Goal: Task Accomplishment & Management: Manage account settings

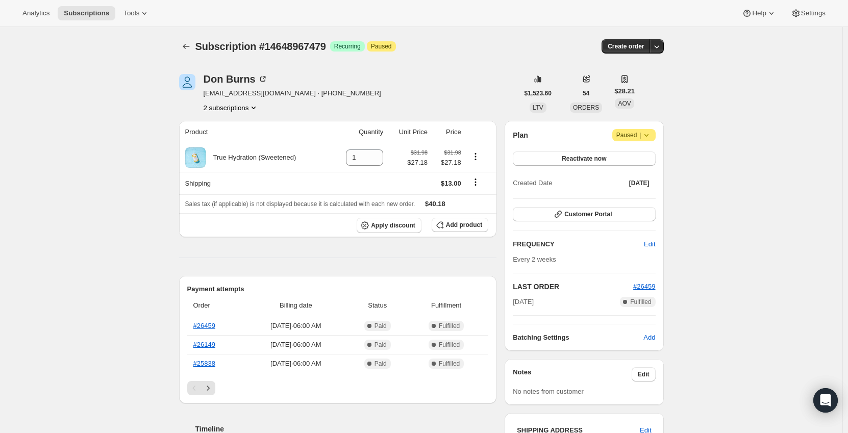
click at [252, 109] on icon "Product actions" at bounding box center [253, 108] width 10 height 10
click at [248, 128] on span "14580384055" at bounding box center [233, 127] width 71 height 10
click at [238, 106] on button "2 subscriptions" at bounding box center [232, 108] width 56 height 10
click at [239, 144] on span "14648967479" at bounding box center [233, 144] width 71 height 10
click at [248, 106] on button "2 subscriptions" at bounding box center [232, 108] width 56 height 10
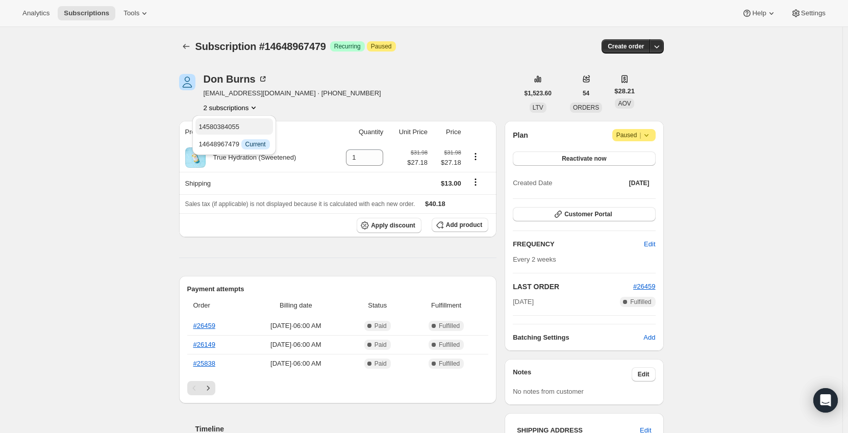
click at [247, 123] on span "14580384055" at bounding box center [233, 127] width 71 height 10
click at [252, 109] on icon "Product actions" at bounding box center [253, 108] width 10 height 10
click at [248, 139] on span "14648967479" at bounding box center [233, 144] width 71 height 10
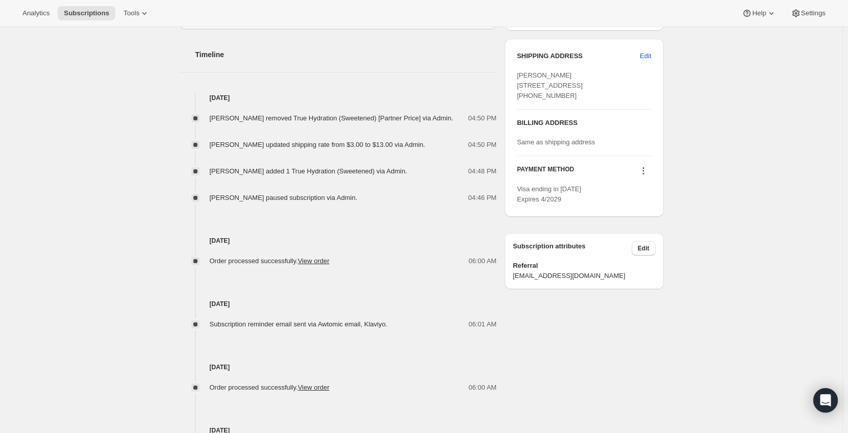
scroll to position [357, 0]
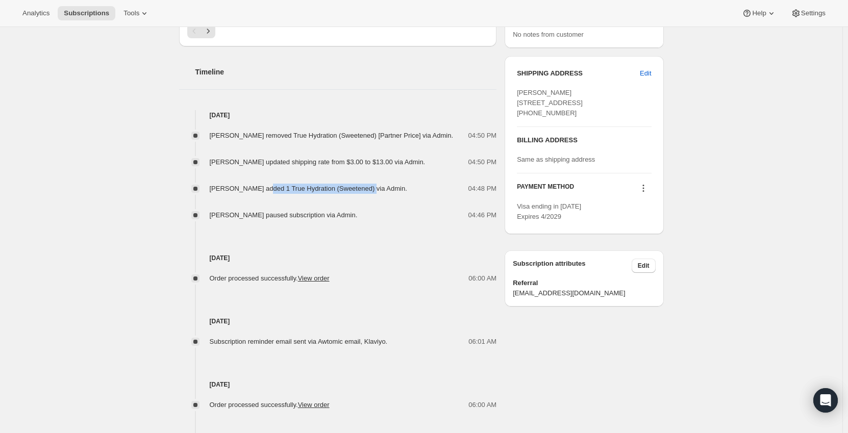
drag, startPoint x: 264, startPoint y: 186, endPoint x: 368, endPoint y: 189, distance: 104.1
click at [368, 189] on span "[PERSON_NAME] added 1 True Hydration (Sweetened) via Admin." at bounding box center [308, 189] width 197 height 8
click at [289, 159] on span "[PERSON_NAME] updated shipping rate from $3.00 to $13.00 via Admin." at bounding box center [318, 162] width 216 height 8
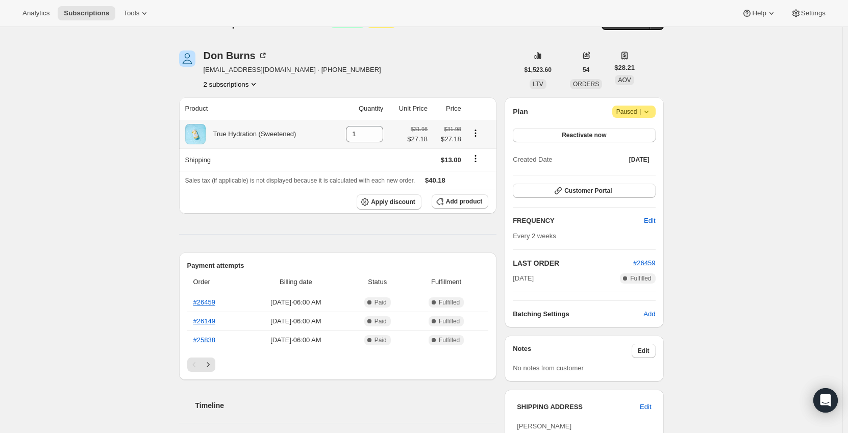
scroll to position [0, 0]
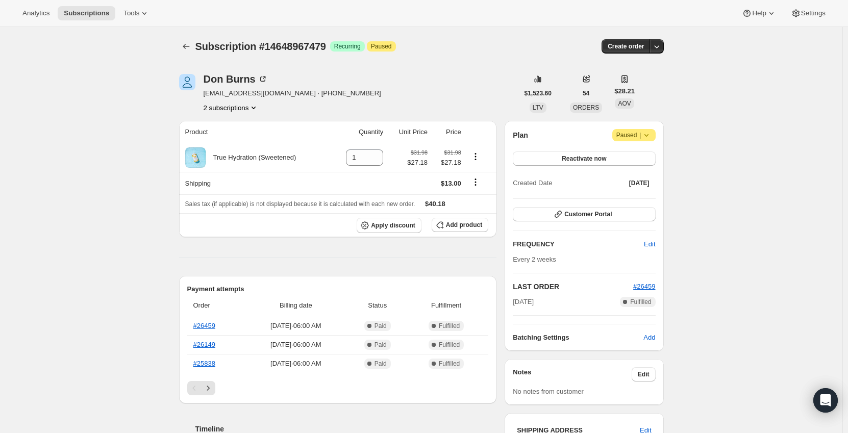
click at [228, 109] on button "2 subscriptions" at bounding box center [232, 108] width 56 height 10
click at [244, 125] on span "14580384055" at bounding box center [233, 127] width 71 height 10
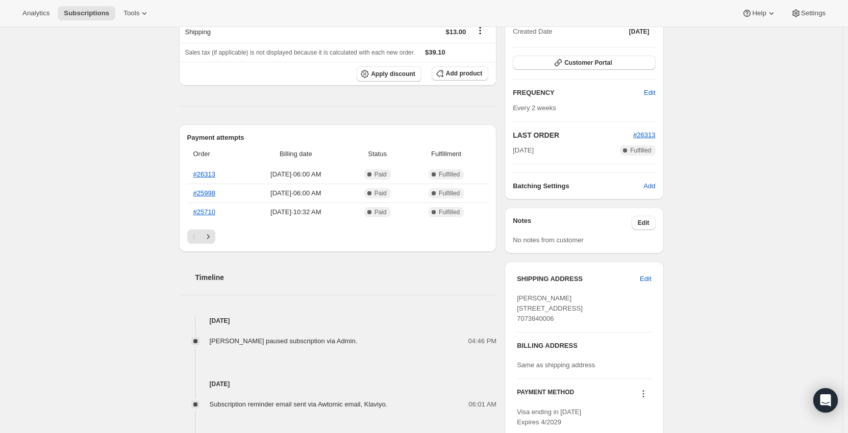
scroll to position [22, 0]
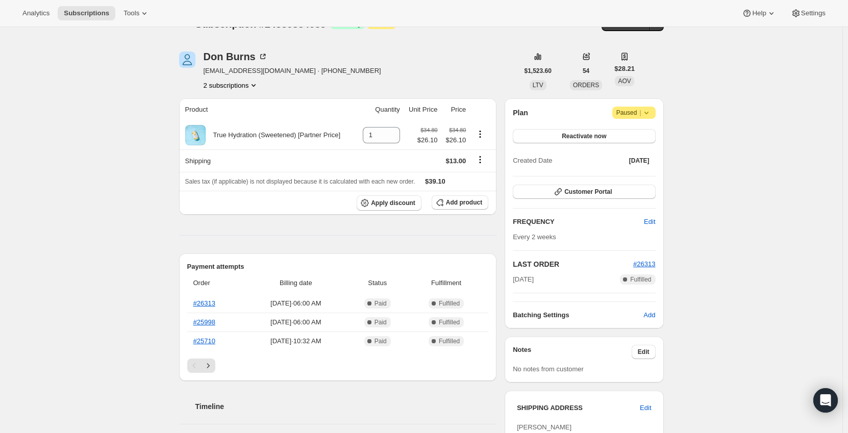
click at [237, 88] on button "2 subscriptions" at bounding box center [232, 85] width 56 height 10
click at [131, 234] on div "Subscription #14580384055. This page is ready Subscription #14580384055 Success…" at bounding box center [421, 398] width 842 height 786
click at [242, 84] on button "2 subscriptions" at bounding box center [232, 85] width 56 height 10
click at [234, 118] on span "14648967479" at bounding box center [218, 122] width 41 height 8
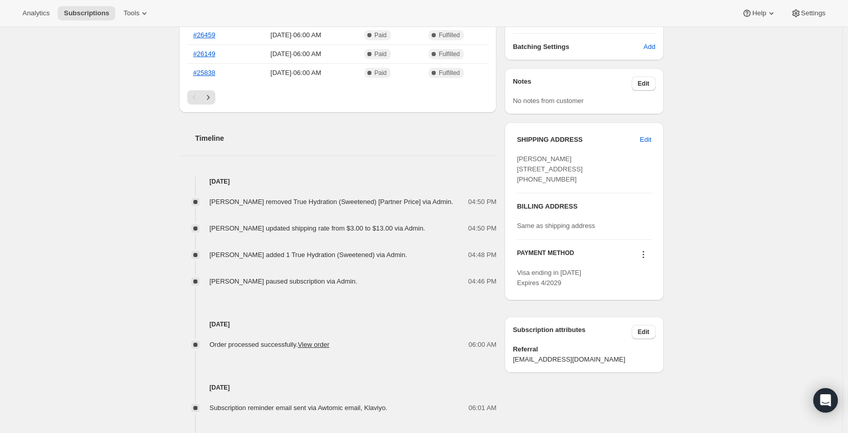
scroll to position [306, 0]
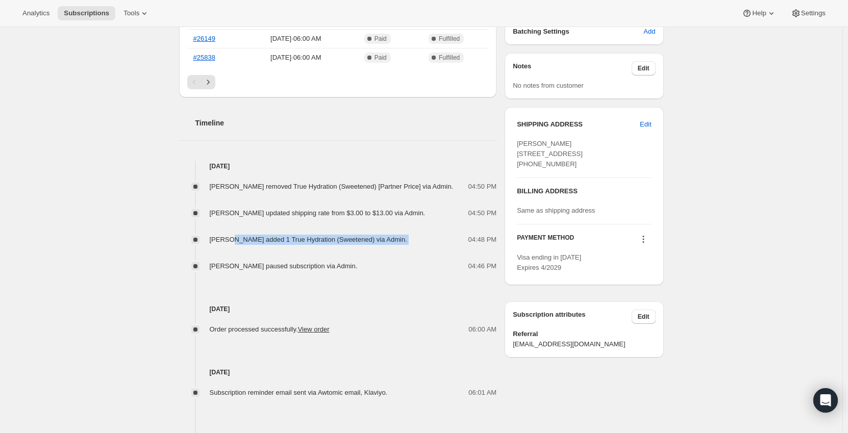
drag, startPoint x: 390, startPoint y: 240, endPoint x: 222, endPoint y: 242, distance: 167.4
click at [228, 242] on div "[PERSON_NAME] added 1 True Hydration (Sweetened) via Admin. 04:48 PM" at bounding box center [338, 240] width 318 height 10
click at [137, 242] on div "Subscription #14648967479. This page is ready Subscription #14648967479 Success…" at bounding box center [421, 154] width 842 height 866
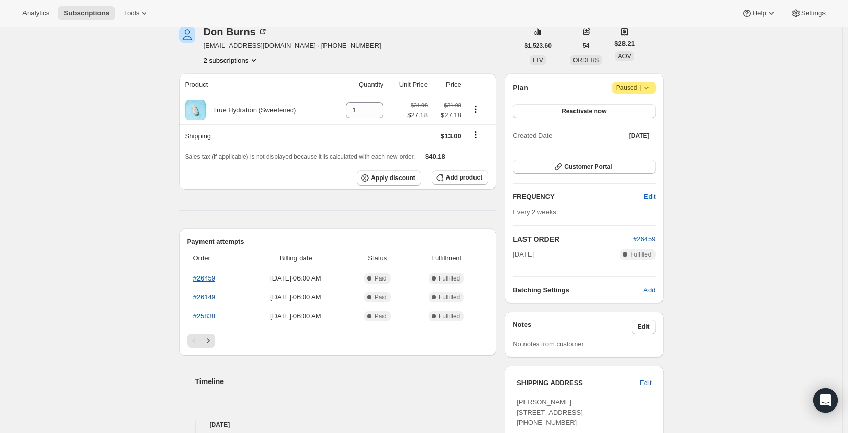
scroll to position [0, 0]
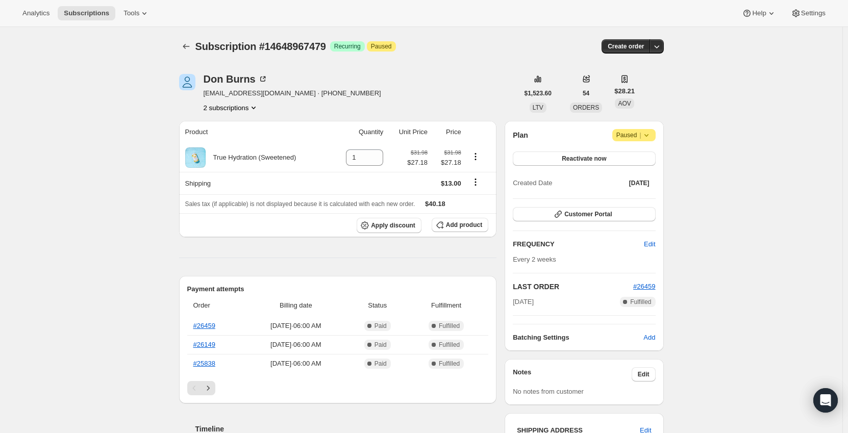
click at [248, 107] on button "2 subscriptions" at bounding box center [232, 108] width 56 height 10
click at [252, 100] on div "[PERSON_NAME] [EMAIL_ADDRESS][DOMAIN_NAME] · [PHONE_NUMBER] 2 subscriptions" at bounding box center [293, 93] width 178 height 39
click at [247, 106] on button "2 subscriptions" at bounding box center [232, 108] width 56 height 10
click at [238, 126] on span "14580384055" at bounding box center [233, 127] width 71 height 10
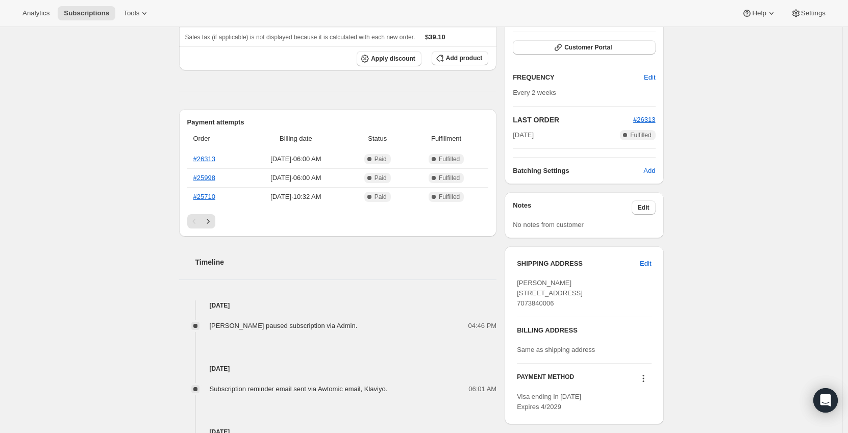
scroll to position [306, 0]
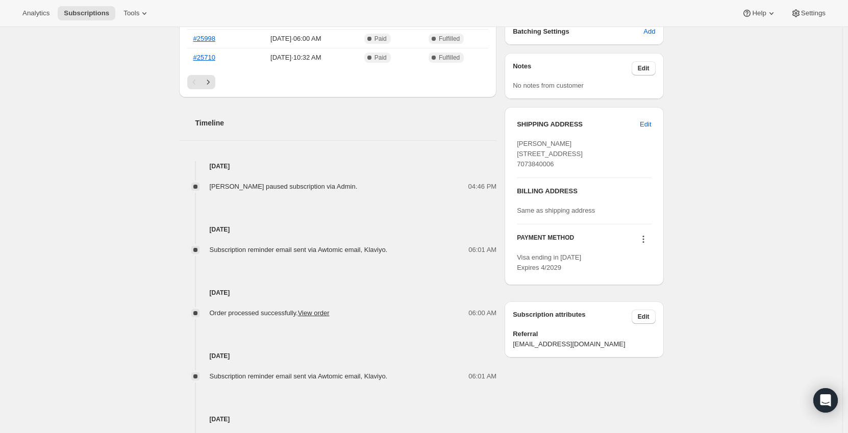
click at [219, 88] on div "Pagination" at bounding box center [338, 82] width 302 height 14
click at [215, 87] on button "Next" at bounding box center [208, 82] width 14 height 14
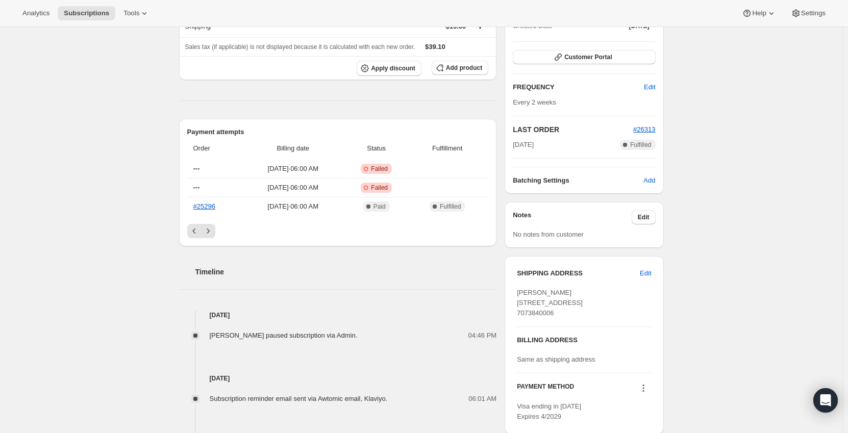
scroll to position [153, 0]
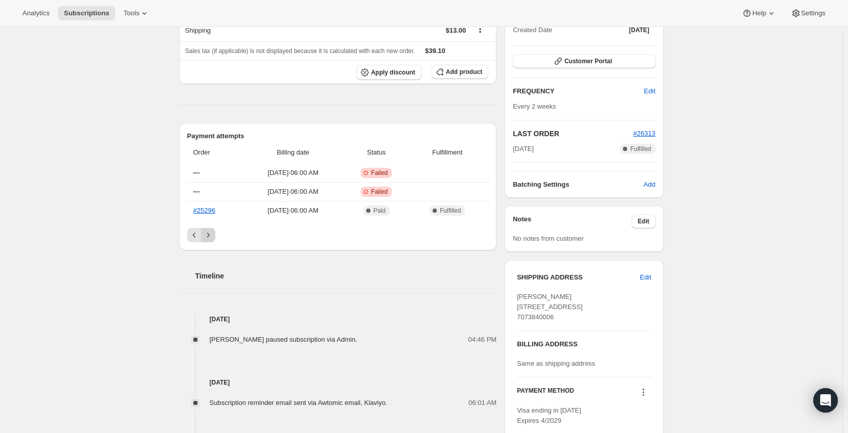
click at [212, 232] on icon "Next" at bounding box center [208, 235] width 10 height 10
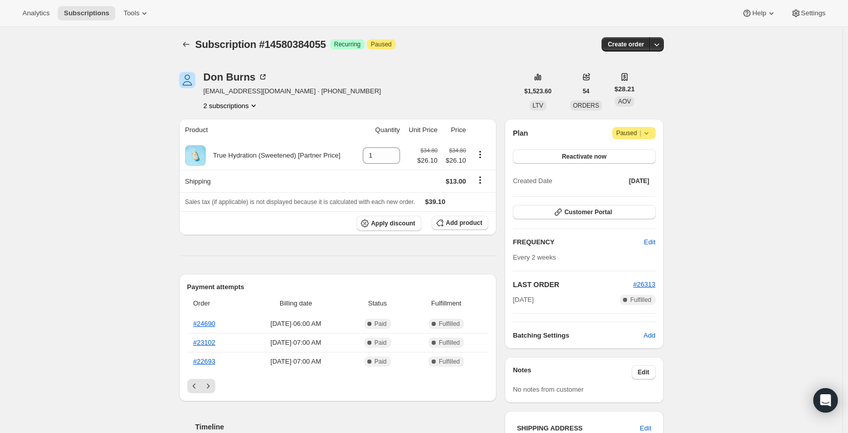
scroll to position [0, 0]
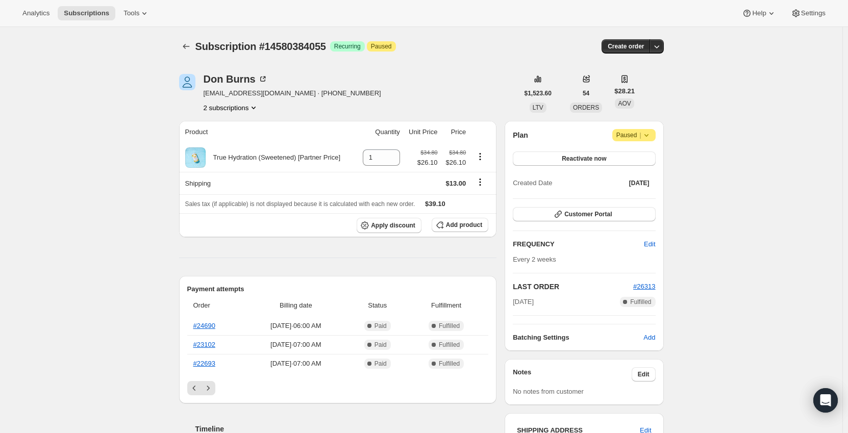
click at [238, 111] on button "2 subscriptions" at bounding box center [232, 108] width 56 height 10
click at [236, 150] on button "14648967479" at bounding box center [233, 144] width 77 height 16
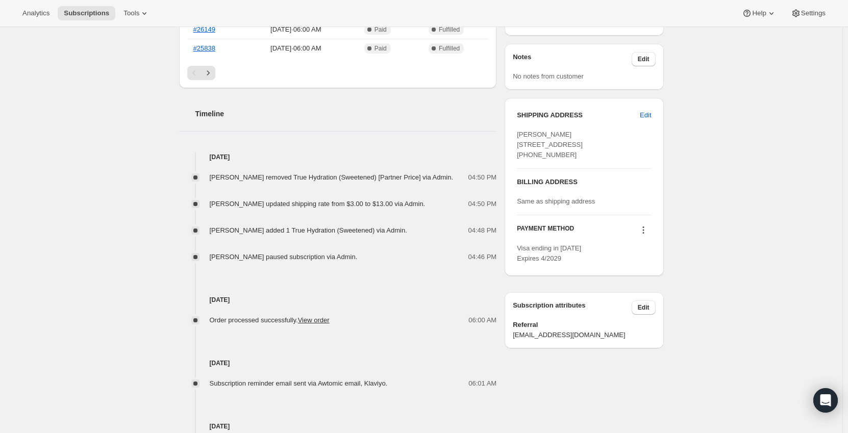
scroll to position [408, 0]
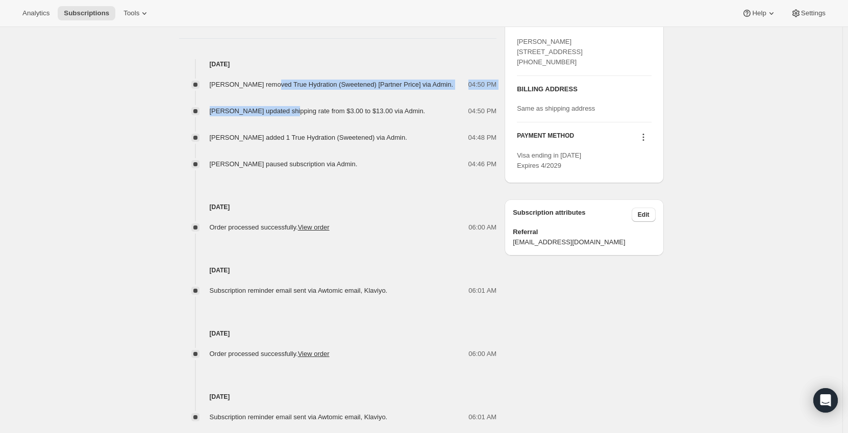
drag, startPoint x: 270, startPoint y: 87, endPoint x: 294, endPoint y: 105, distance: 29.5
click at [294, 105] on div "[PERSON_NAME] removed True Hydration (Sweetened) [Partner Price] via Admin. 04:…" at bounding box center [338, 119] width 318 height 100
click at [341, 124] on div "[PERSON_NAME] removed True Hydration (Sweetened) [Partner Price] via Admin. 04:…" at bounding box center [338, 119] width 318 height 100
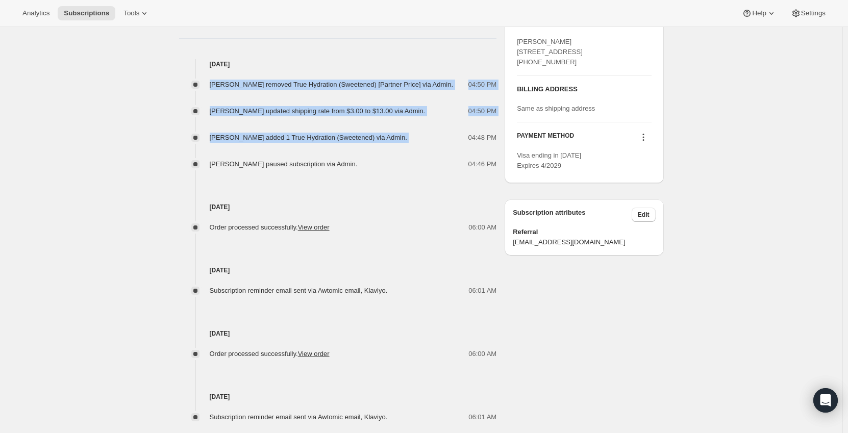
drag, startPoint x: 408, startPoint y: 139, endPoint x: 201, endPoint y: 82, distance: 215.0
click at [201, 82] on div "[PERSON_NAME] removed True Hydration (Sweetened) [Partner Price] via Admin. 04:…" at bounding box center [338, 119] width 318 height 100
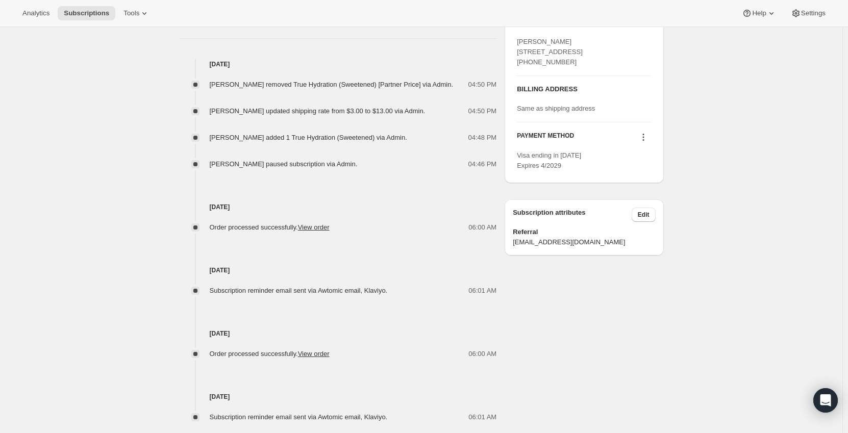
click at [391, 197] on div "[DATE] Order processed successfully. View order 06:00 AM" at bounding box center [338, 200] width 318 height 63
drag, startPoint x: 309, startPoint y: 149, endPoint x: 209, endPoint y: 79, distance: 121.9
click at [209, 79] on div "[DATE] [PERSON_NAME] removed True Hydration (Sweetened) [Partner Price] via Adm…" at bounding box center [338, 240] width 318 height 363
click at [319, 222] on div "Order processed successfully. View order" at bounding box center [273, 227] width 126 height 10
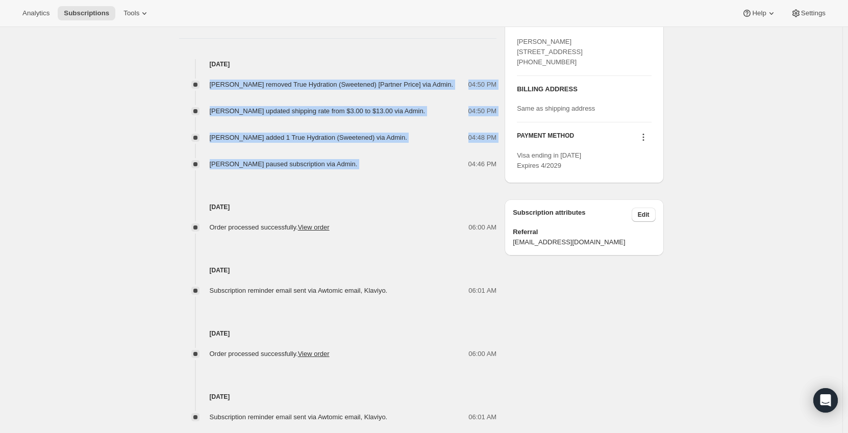
drag, startPoint x: 360, startPoint y: 164, endPoint x: 210, endPoint y: 72, distance: 175.2
click at [210, 72] on div "[PERSON_NAME] removed True Hydration (Sweetened) [Partner Price] via Admin. 04:…" at bounding box center [338, 119] width 318 height 100
click at [327, 156] on div "[PERSON_NAME] removed True Hydration (Sweetened) [Partner Price] via Admin. 04:…" at bounding box center [338, 119] width 318 height 100
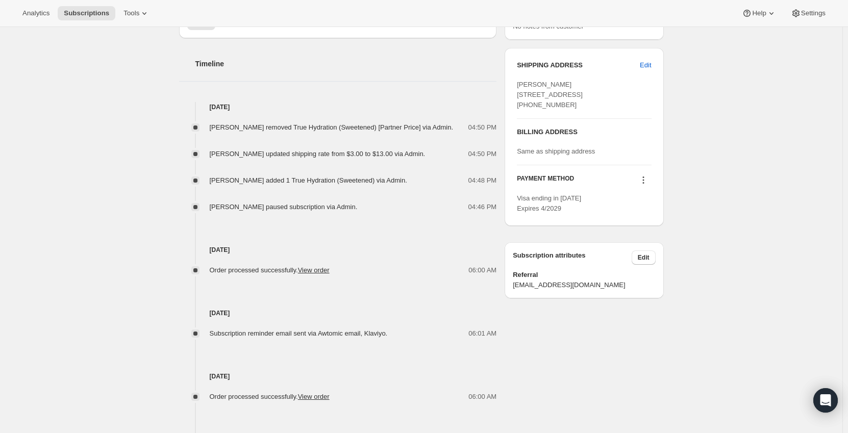
scroll to position [306, 0]
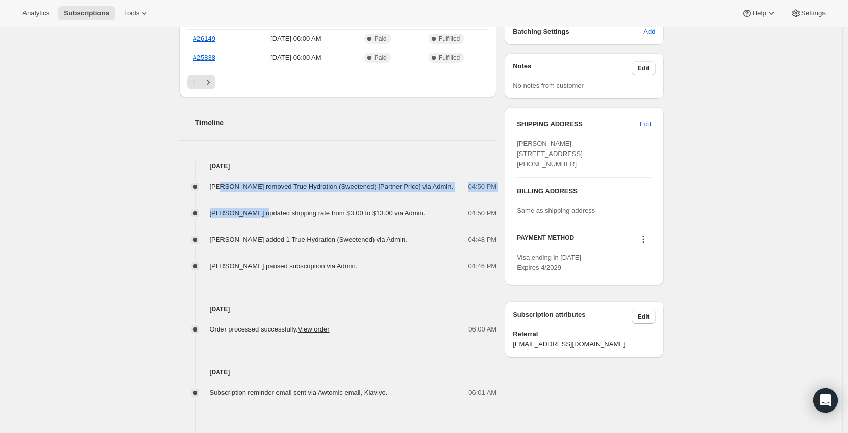
drag, startPoint x: 221, startPoint y: 188, endPoint x: 261, endPoint y: 194, distance: 40.2
click at [261, 194] on div "[PERSON_NAME] removed True Hydration (Sweetened) [Partner Price] via Admin. 04:…" at bounding box center [338, 221] width 318 height 100
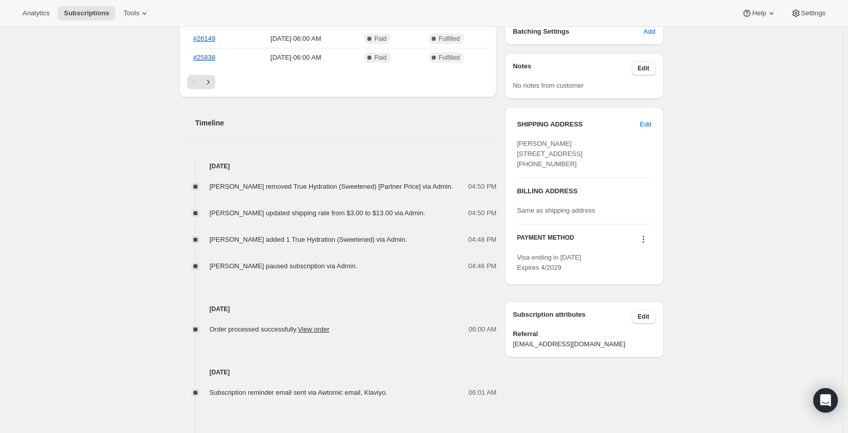
click at [333, 223] on div "[PERSON_NAME] removed True Hydration (Sweetened) [Partner Price] via Admin. 04:…" at bounding box center [338, 221] width 318 height 100
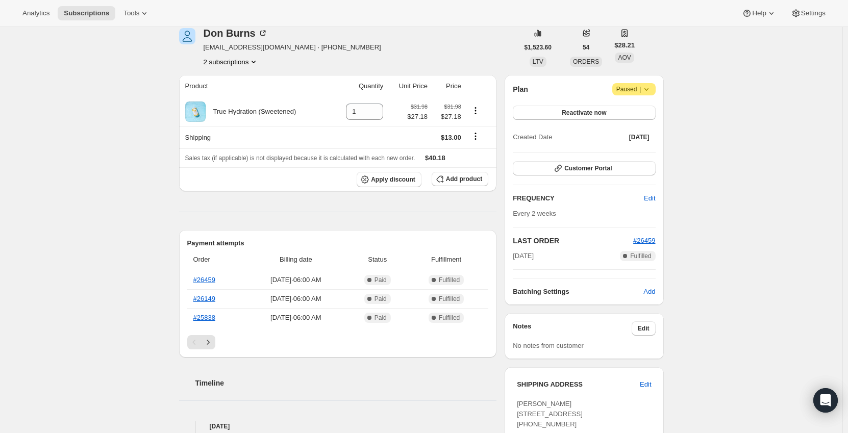
scroll to position [0, 0]
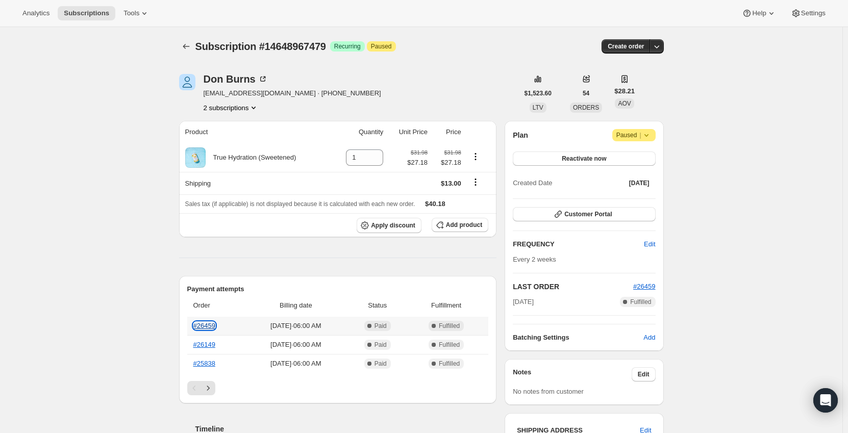
click at [206, 322] on link "#26459" at bounding box center [204, 326] width 22 height 8
click at [479, 179] on icon "Shipping actions" at bounding box center [475, 182] width 10 height 10
click at [466, 200] on span "Edit shipping rate" at bounding box center [477, 202] width 51 height 8
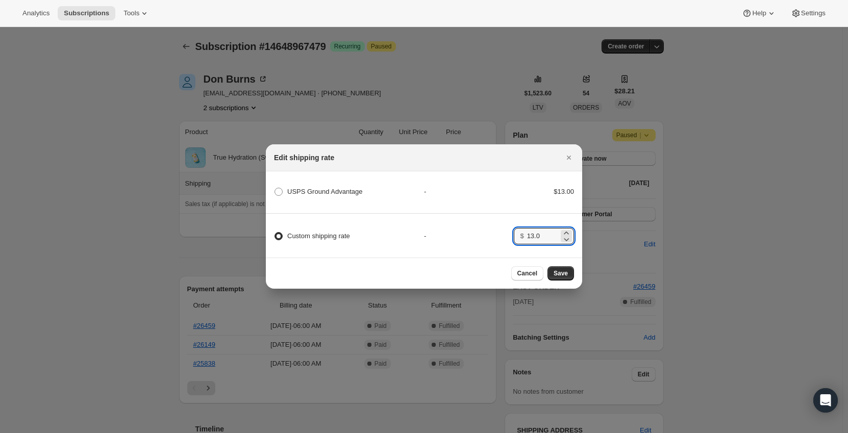
drag, startPoint x: 548, startPoint y: 234, endPoint x: 499, endPoint y: 234, distance: 49.0
click at [499, 234] on div "Custom shipping rate - $ 13.0" at bounding box center [423, 232] width 319 height 36
type input "3"
click at [470, 234] on div "-" at bounding box center [469, 236] width 90 height 10
click at [565, 277] on span "Save" at bounding box center [561, 273] width 14 height 8
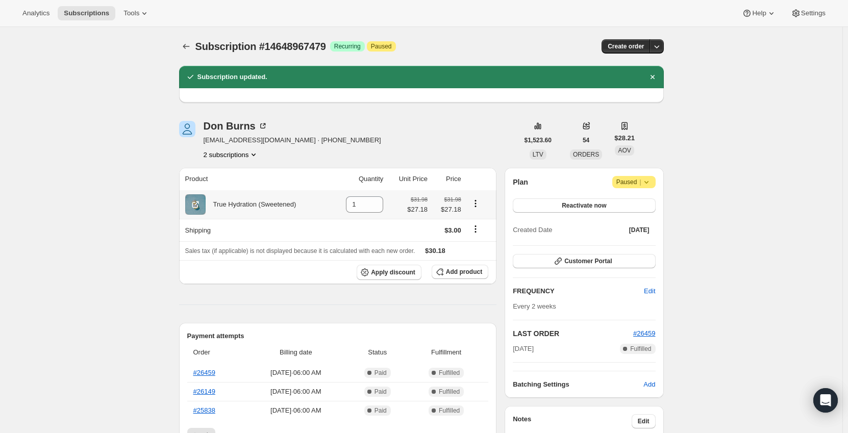
click at [475, 202] on icon "Product actions" at bounding box center [475, 203] width 10 height 10
click at [475, 221] on span "Swap variant" at bounding box center [478, 223] width 38 height 8
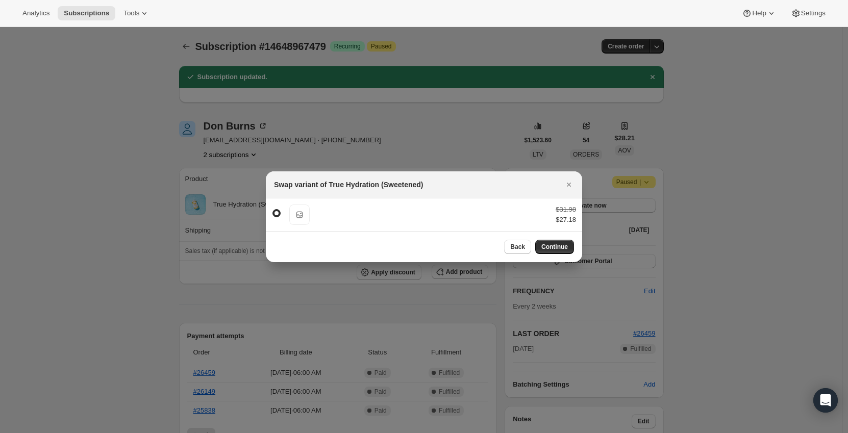
click at [94, 204] on div at bounding box center [424, 216] width 848 height 433
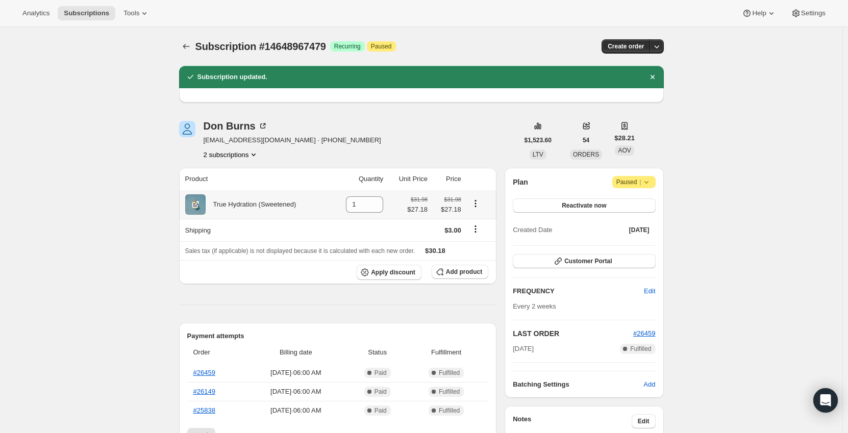
click at [476, 202] on icon "Product actions" at bounding box center [475, 203] width 10 height 10
click at [337, 226] on td at bounding box center [359, 230] width 55 height 22
click at [466, 273] on span "Add product" at bounding box center [464, 272] width 36 height 8
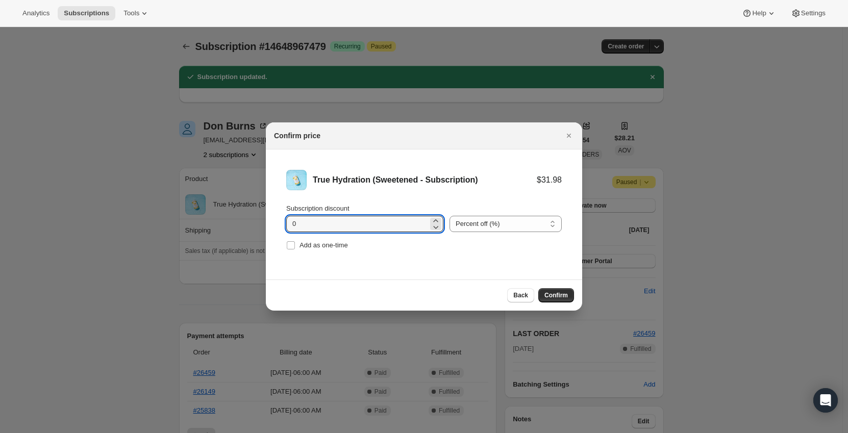
drag, startPoint x: 346, startPoint y: 227, endPoint x: 268, endPoint y: 227, distance: 78.1
click at [268, 227] on li "True Hydration (Sweetened - Subscription) $31.98 Subscription discount 0 Percen…" at bounding box center [424, 211] width 316 height 123
drag, startPoint x: 308, startPoint y: 226, endPoint x: 296, endPoint y: 226, distance: 11.2
click at [296, 226] on input "17" at bounding box center [357, 224] width 142 height 16
click at [295, 227] on input "18" at bounding box center [357, 224] width 142 height 16
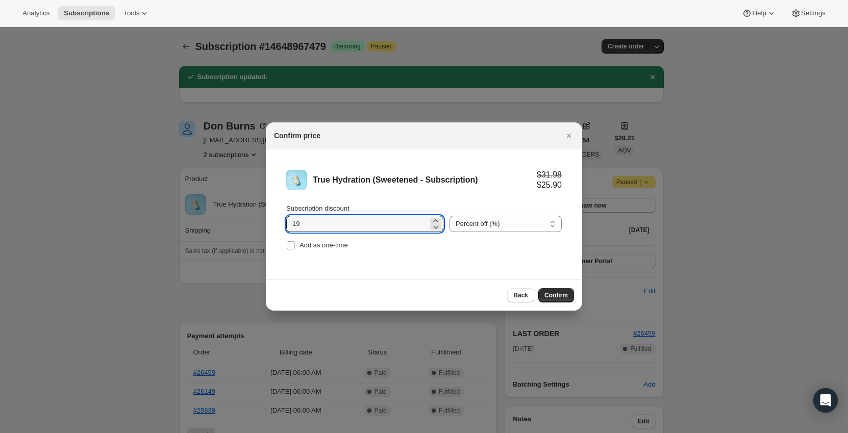
type input "19"
click at [426, 176] on div "True Hydration (Sweetened - Subscription)" at bounding box center [425, 180] width 224 height 10
click at [503, 225] on select "Percent off (%) Amount off ($)" at bounding box center [506, 224] width 112 height 16
select select "fixed"
click at [450, 216] on select "Percent off (%) Amount off ($)" at bounding box center [506, 224] width 112 height 16
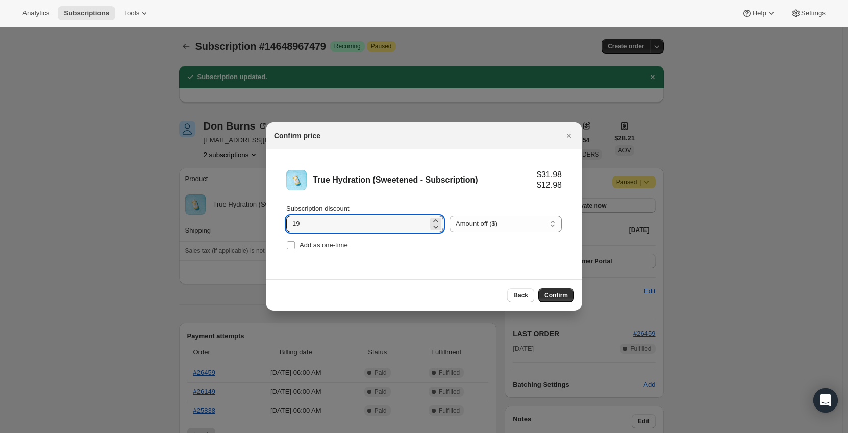
drag, startPoint x: 349, startPoint y: 226, endPoint x: 255, endPoint y: 226, distance: 93.4
click at [385, 228] on input "Subscription discount" at bounding box center [357, 224] width 142 height 16
click at [412, 201] on li "True Hydration (Sweetened - Subscription) $31.98 $0.00 Subscription discount 58…" at bounding box center [424, 211] width 316 height 123
drag, startPoint x: 322, startPoint y: 221, endPoint x: 294, endPoint y: 225, distance: 28.3
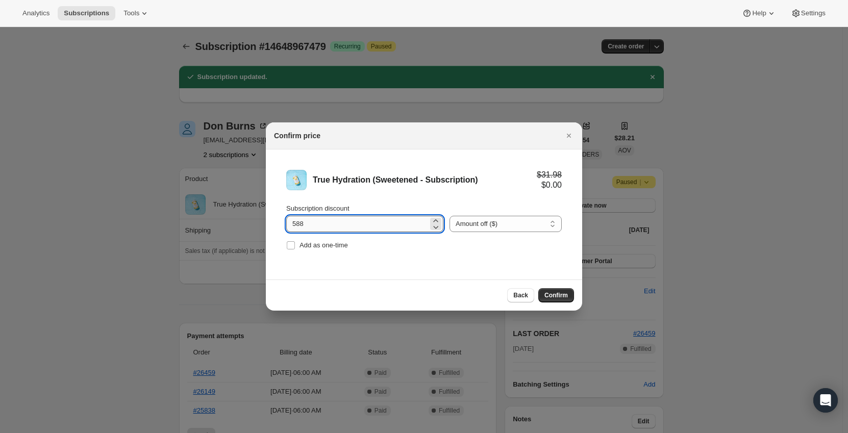
click at [294, 225] on input "588" at bounding box center [357, 224] width 142 height 16
click at [295, 223] on input "588" at bounding box center [357, 224] width 142 height 16
type input "5.88"
click at [343, 198] on li "True Hydration (Sweetened - Subscription) $31.98 $26.10 Subscription discount 5…" at bounding box center [424, 211] width 316 height 123
click at [553, 296] on span "Confirm" at bounding box center [555, 295] width 23 height 8
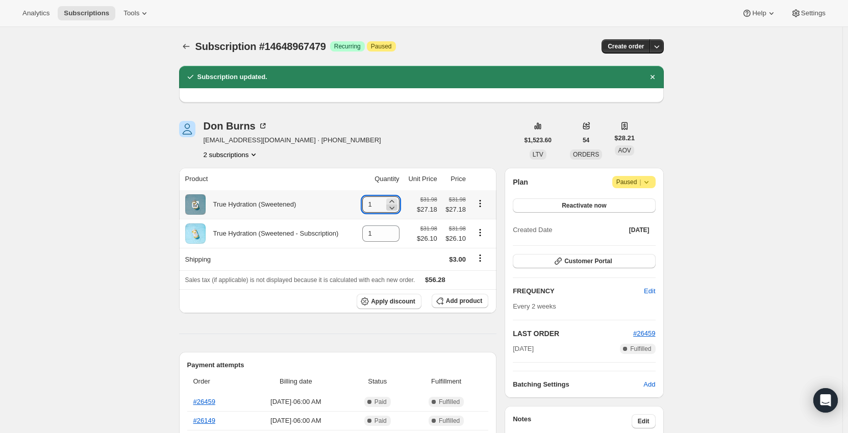
click at [396, 210] on icon at bounding box center [392, 208] width 10 height 10
type input "0"
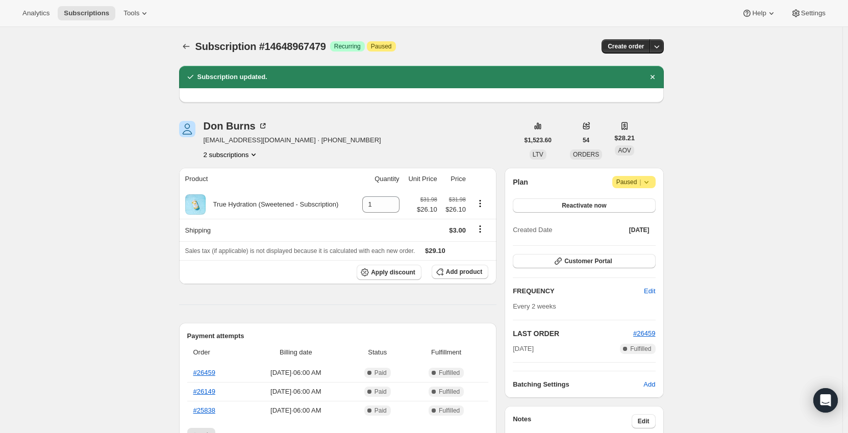
click at [234, 159] on button "2 subscriptions" at bounding box center [232, 155] width 56 height 10
click at [238, 155] on button "2 subscriptions" at bounding box center [232, 155] width 56 height 10
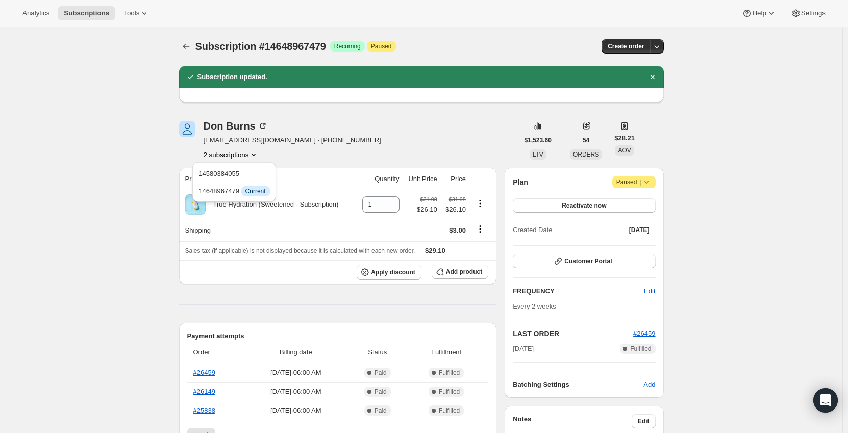
drag, startPoint x: 619, startPoint y: 186, endPoint x: 642, endPoint y: 178, distance: 23.9
click at [624, 185] on span "Attention Paused |" at bounding box center [633, 182] width 43 height 12
click at [641, 183] on span "Paused |" at bounding box center [633, 182] width 35 height 10
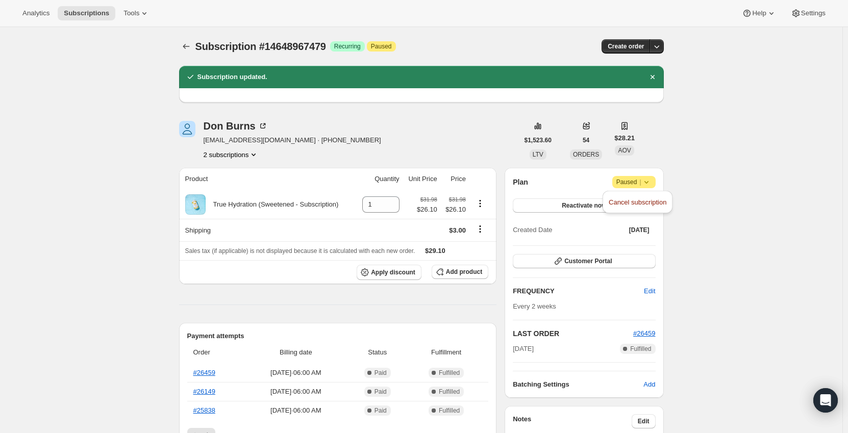
click at [638, 181] on span "Paused |" at bounding box center [633, 182] width 35 height 10
click at [630, 181] on span "Paused |" at bounding box center [633, 182] width 35 height 10
click at [586, 201] on button "Reactivate now" at bounding box center [584, 205] width 142 height 14
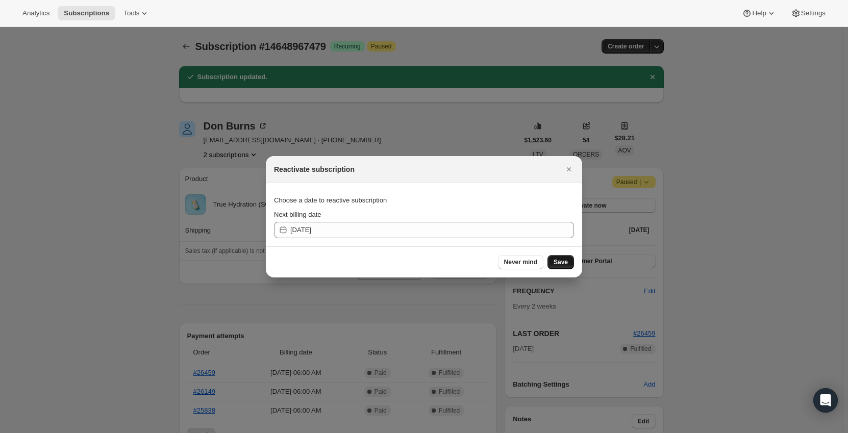
click at [561, 261] on span "Save" at bounding box center [561, 262] width 14 height 8
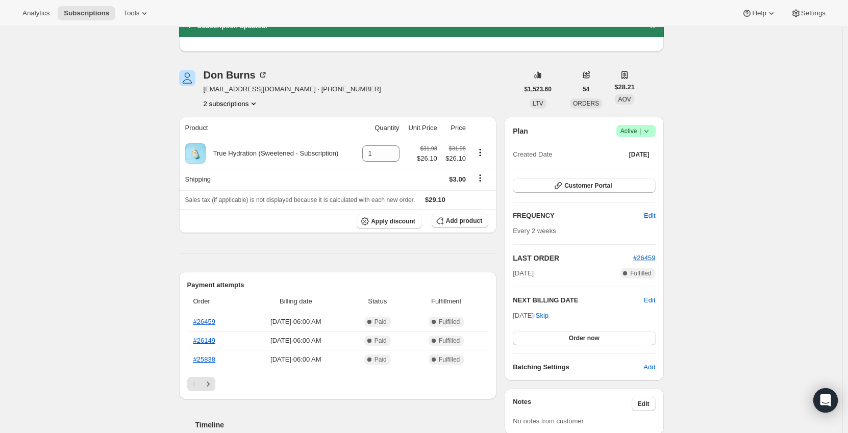
scroll to position [102, 0]
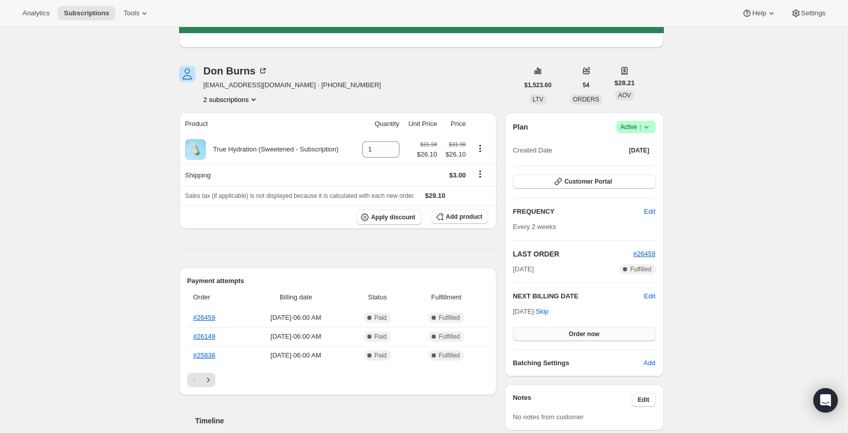
click at [577, 335] on span "Order now" at bounding box center [584, 334] width 31 height 8
click at [581, 329] on button "Click to confirm" at bounding box center [584, 334] width 142 height 14
click at [655, 294] on span "Edit" at bounding box center [649, 296] width 11 height 10
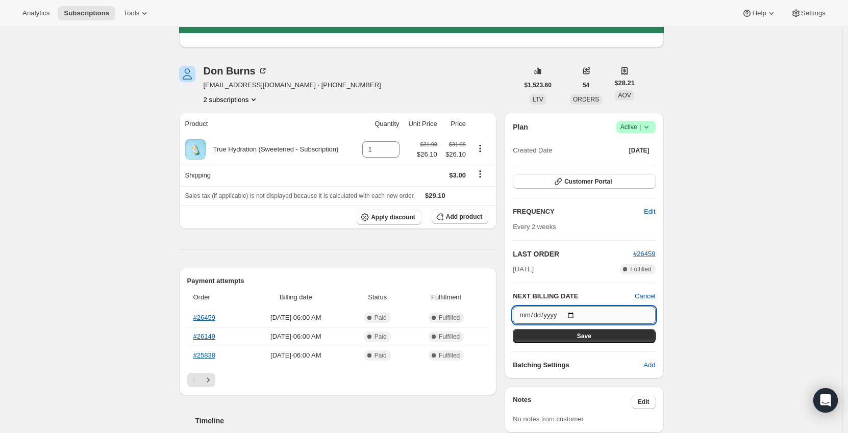
click at [576, 315] on input "[DATE]" at bounding box center [584, 315] width 142 height 17
click at [572, 312] on input "[DATE]" at bounding box center [584, 315] width 142 height 17
type input "[DATE]"
click at [579, 337] on button "Save" at bounding box center [584, 336] width 142 height 14
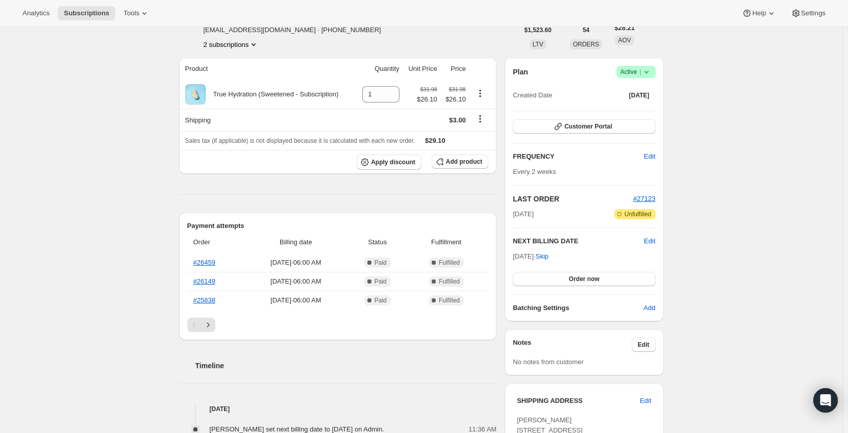
scroll to position [0, 0]
